Goal: Use online tool/utility: Utilize a website feature to perform a specific function

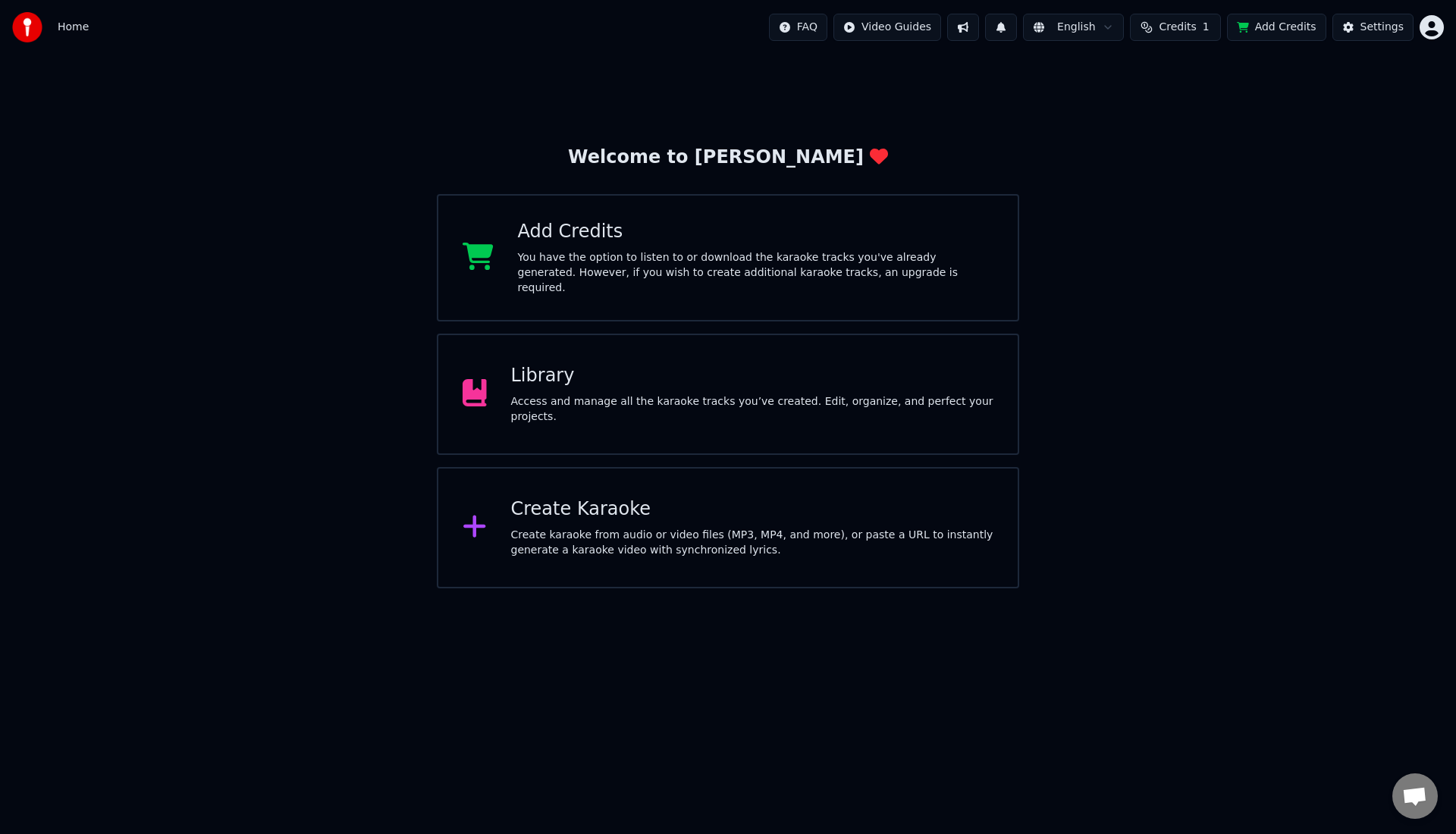
click at [1186, 29] on span "Credits" at bounding box center [1178, 27] width 37 height 15
click at [1104, 103] on td "15" at bounding box center [1093, 101] width 43 height 27
click at [1165, 148] on button "Refresh" at bounding box center [1180, 140] width 78 height 27
click at [1167, 140] on button "Refresh" at bounding box center [1180, 140] width 78 height 27
click at [674, 364] on div "Library" at bounding box center [752, 376] width 483 height 24
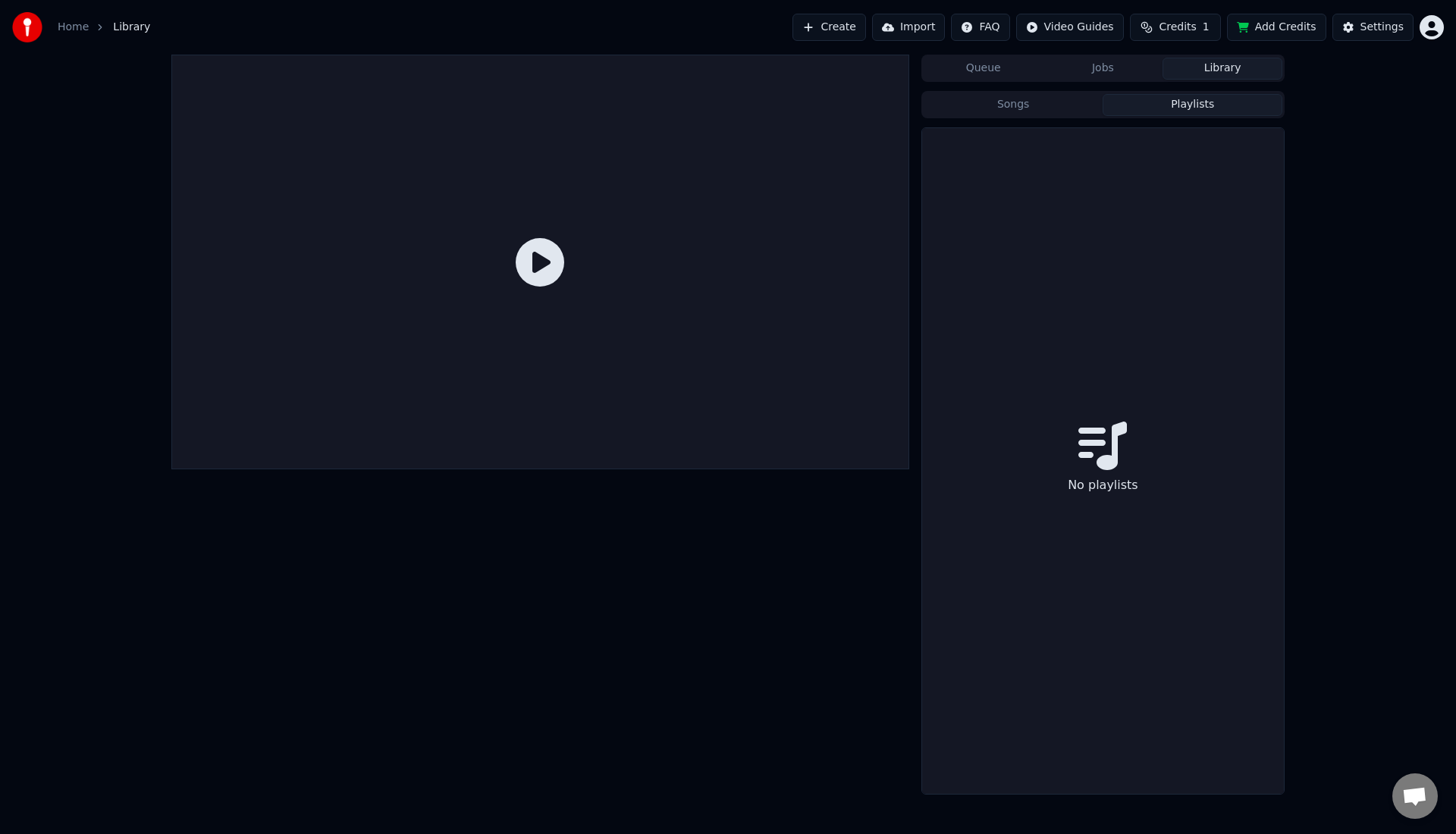
click at [1201, 108] on button "Playlists" at bounding box center [1193, 105] width 180 height 22
click at [1120, 70] on button "Jobs" at bounding box center [1103, 69] width 120 height 22
click at [957, 72] on button "Queue" at bounding box center [983, 69] width 120 height 22
